Goal: Task Accomplishment & Management: Use online tool/utility

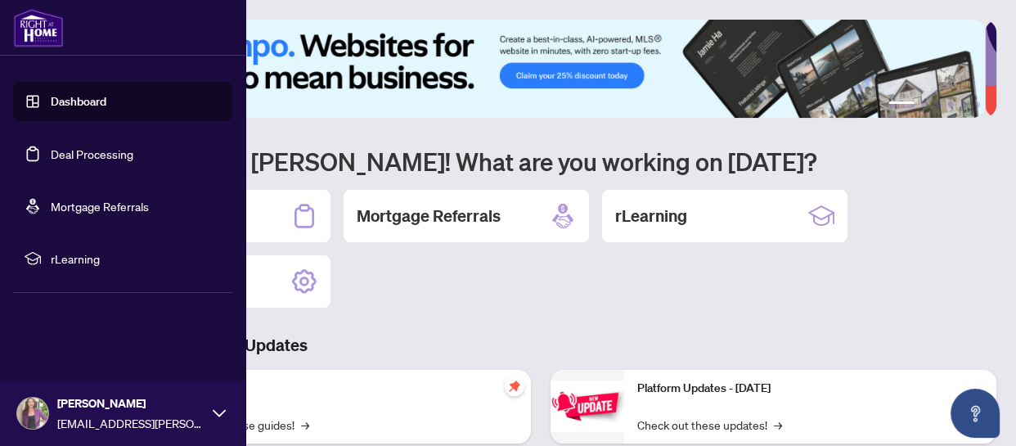
click at [72, 149] on link "Deal Processing" at bounding box center [92, 153] width 83 height 15
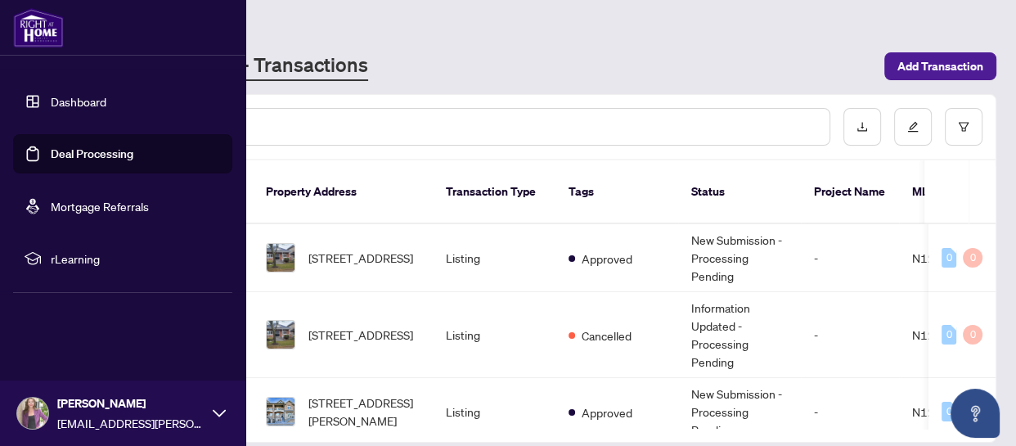
click at [62, 103] on link "Dashboard" at bounding box center [79, 101] width 56 height 15
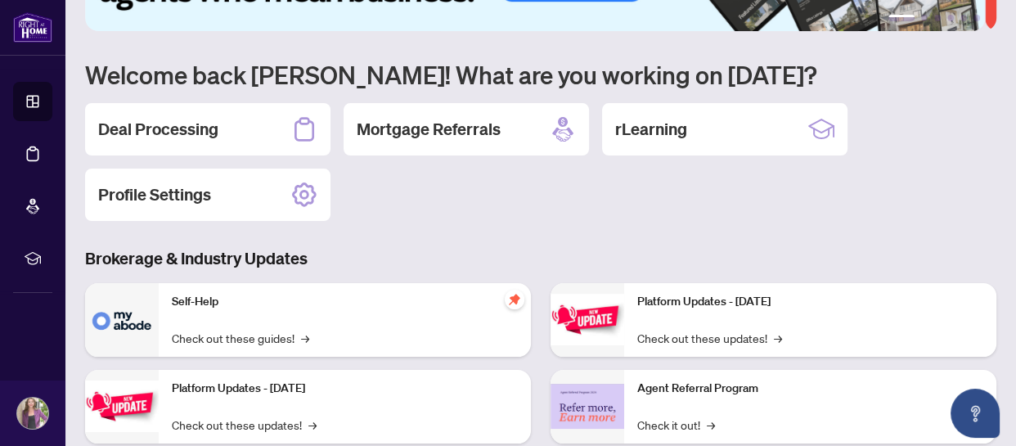
scroll to position [222, 0]
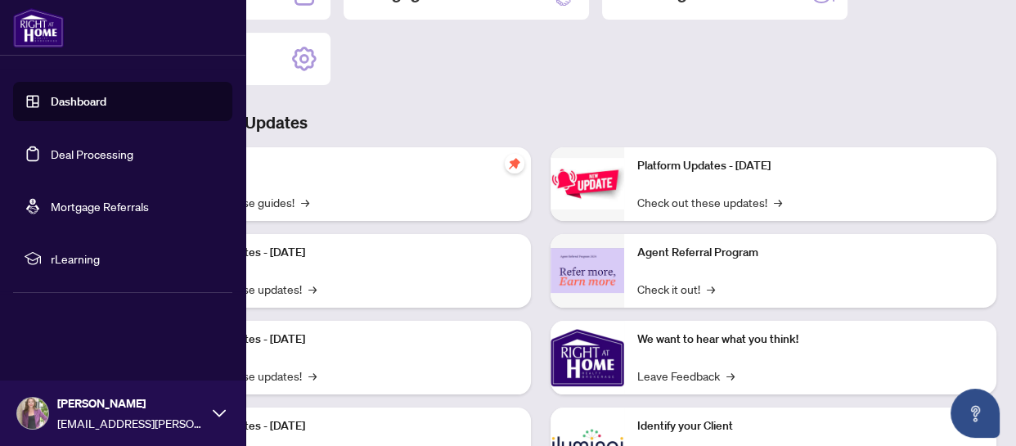
click at [55, 106] on link "Dashboard" at bounding box center [79, 101] width 56 height 15
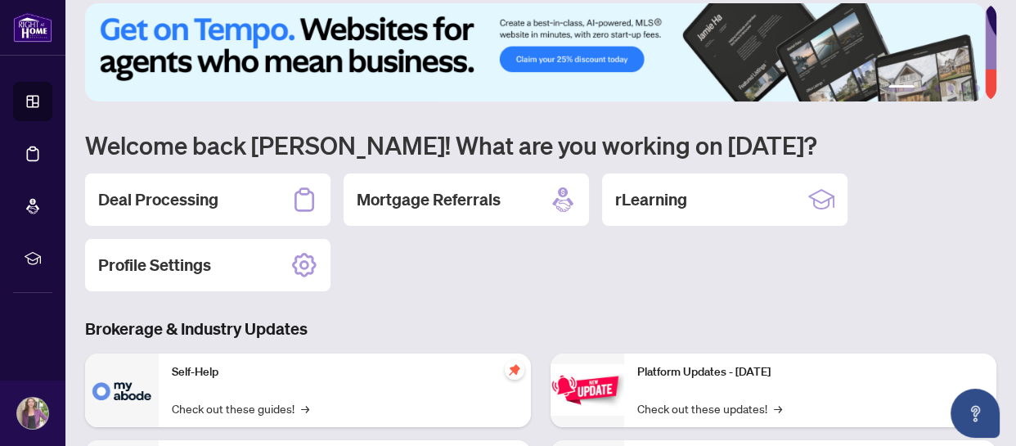
scroll to position [0, 0]
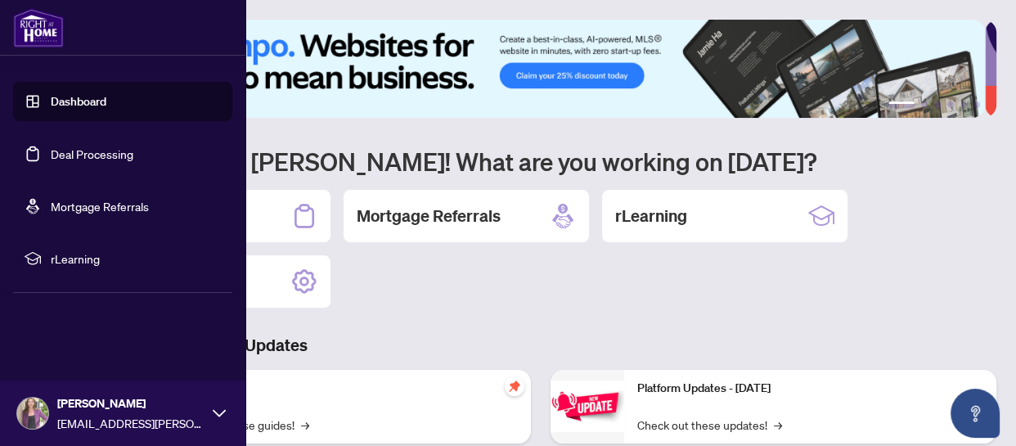
click at [82, 159] on link "Deal Processing" at bounding box center [92, 153] width 83 height 15
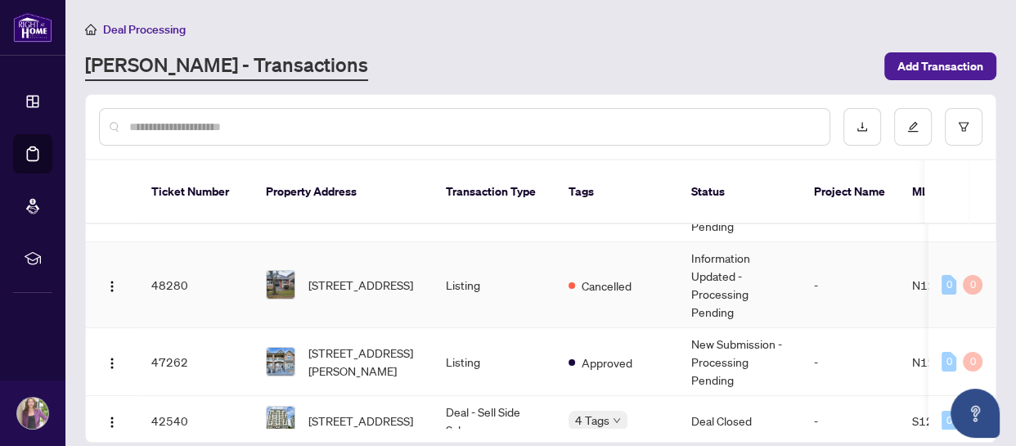
scroll to position [74, 0]
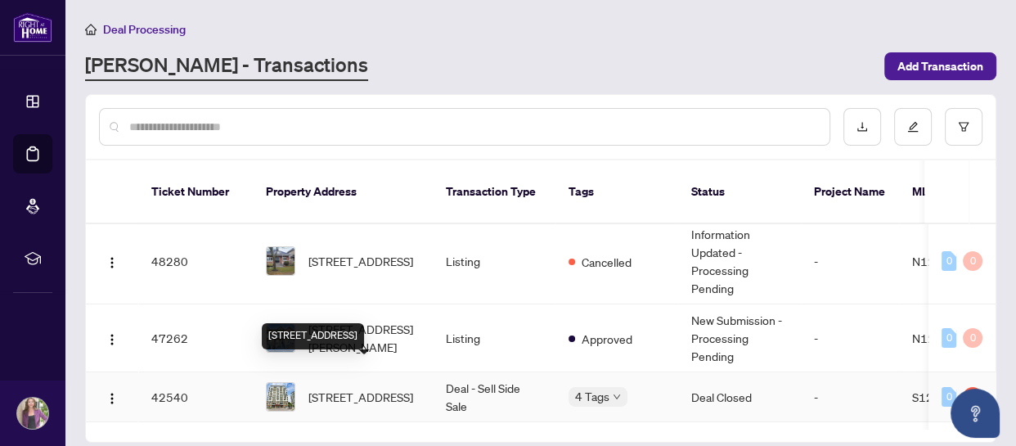
click at [371, 388] on span "[STREET_ADDRESS]" at bounding box center [360, 397] width 105 height 18
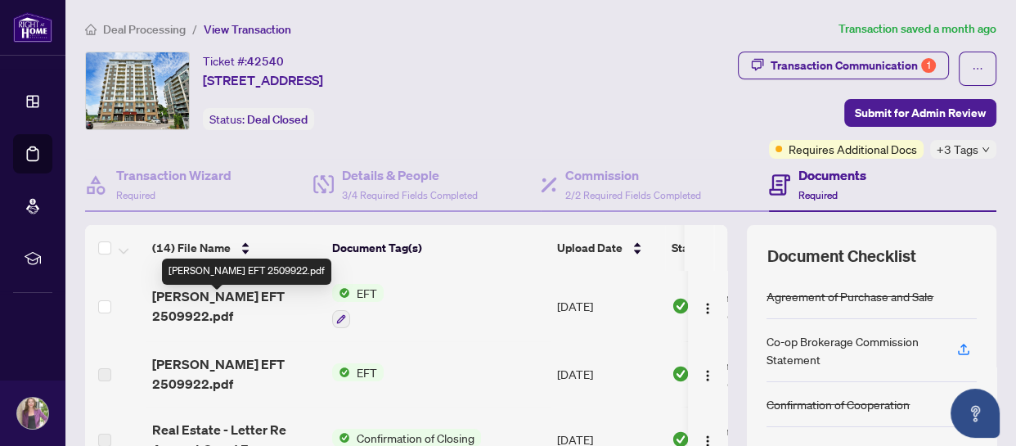
click at [247, 300] on span "[PERSON_NAME] EFT 2509922.pdf" at bounding box center [235, 305] width 167 height 39
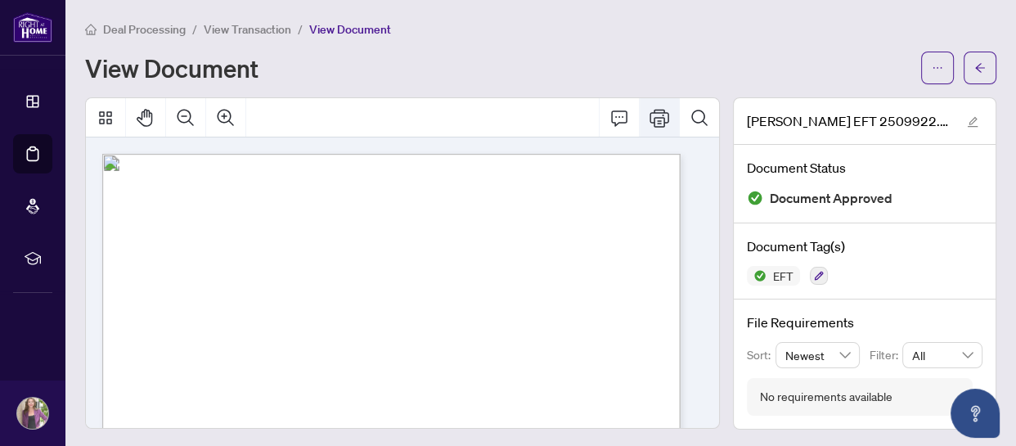
click at [654, 123] on icon "Print" at bounding box center [659, 118] width 20 height 18
